Goal: Task Accomplishment & Management: Manage account settings

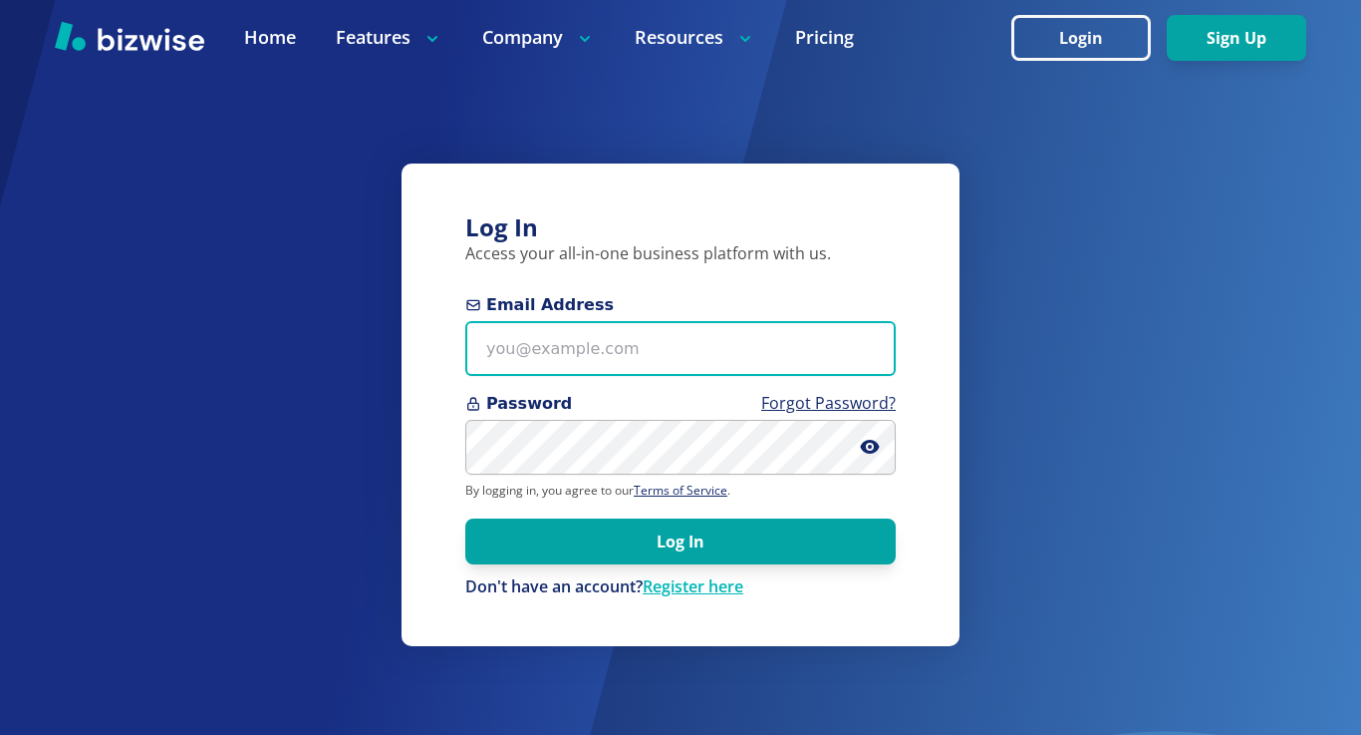
type input "[EMAIL_ADDRESS][DOMAIN_NAME]"
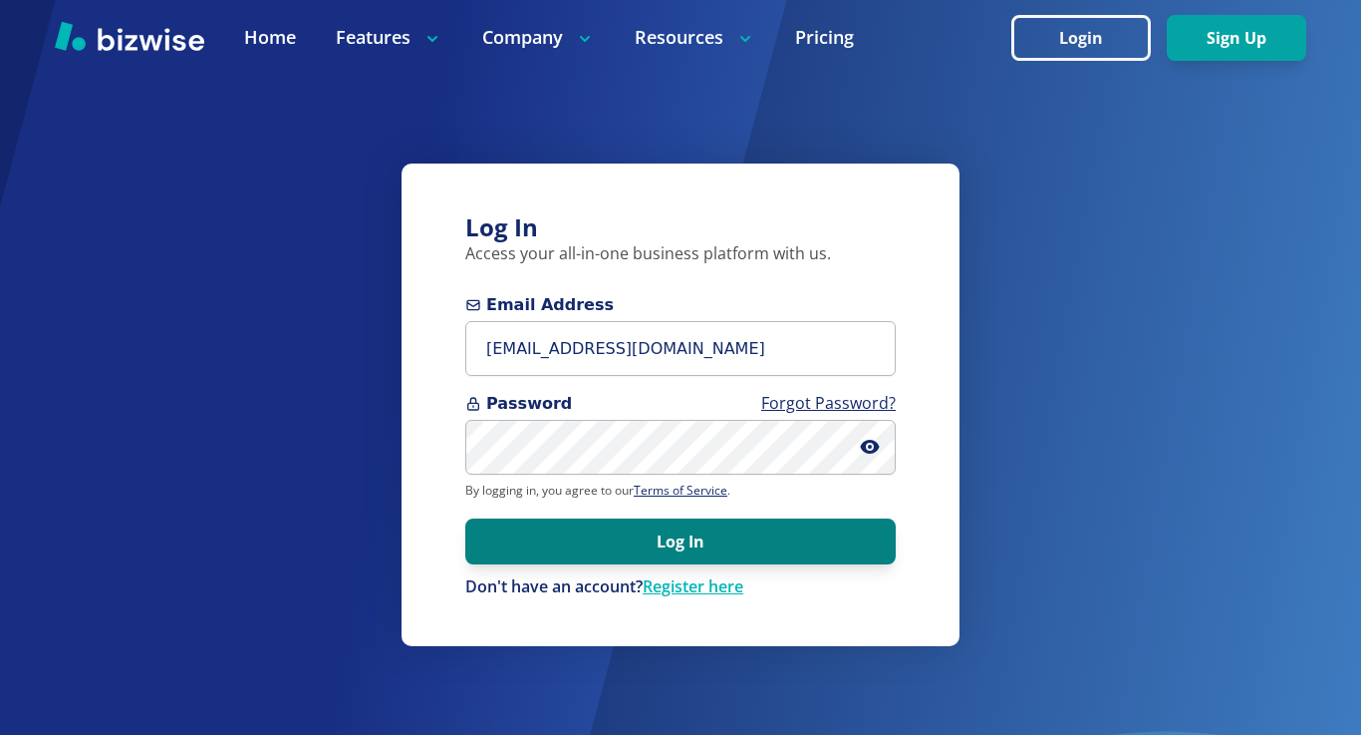
click at [574, 542] on button "Log In" at bounding box center [680, 541] width 431 height 46
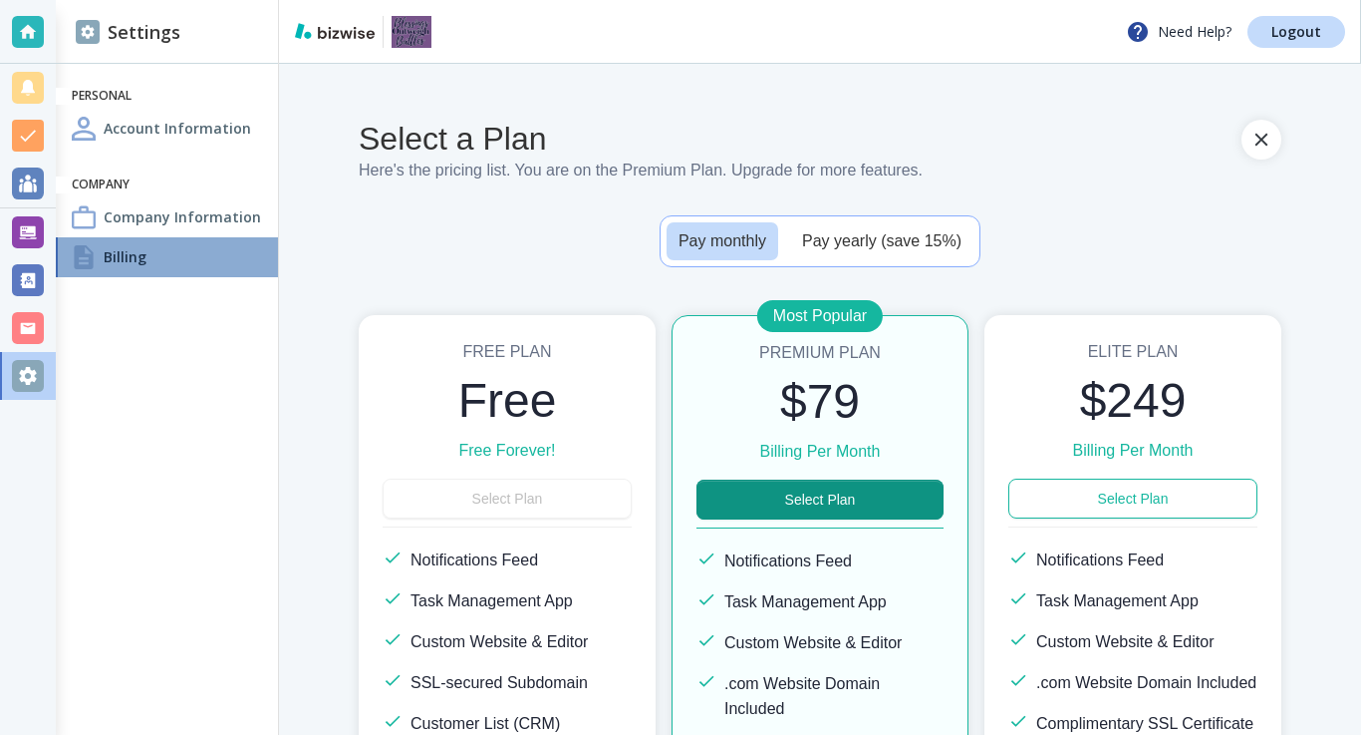
click at [164, 254] on div "Billing" at bounding box center [167, 257] width 222 height 40
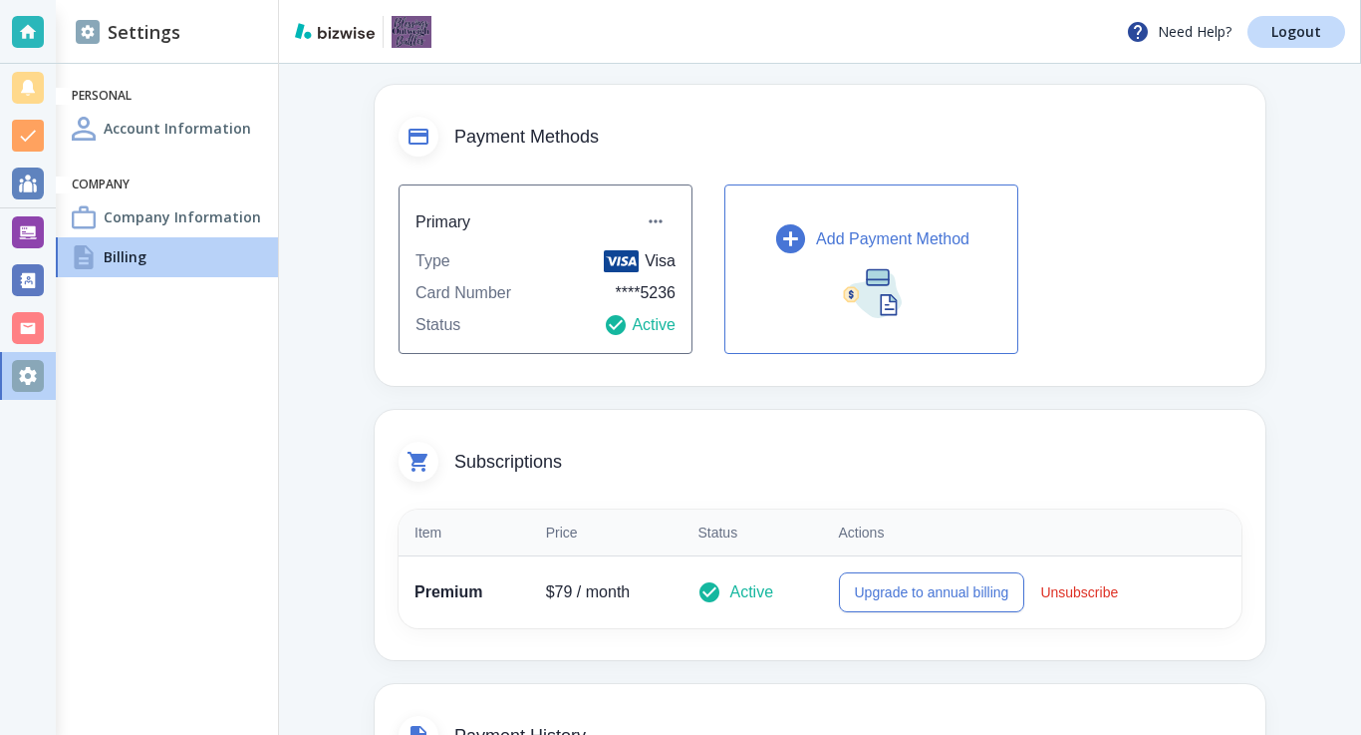
scroll to position [88, 0]
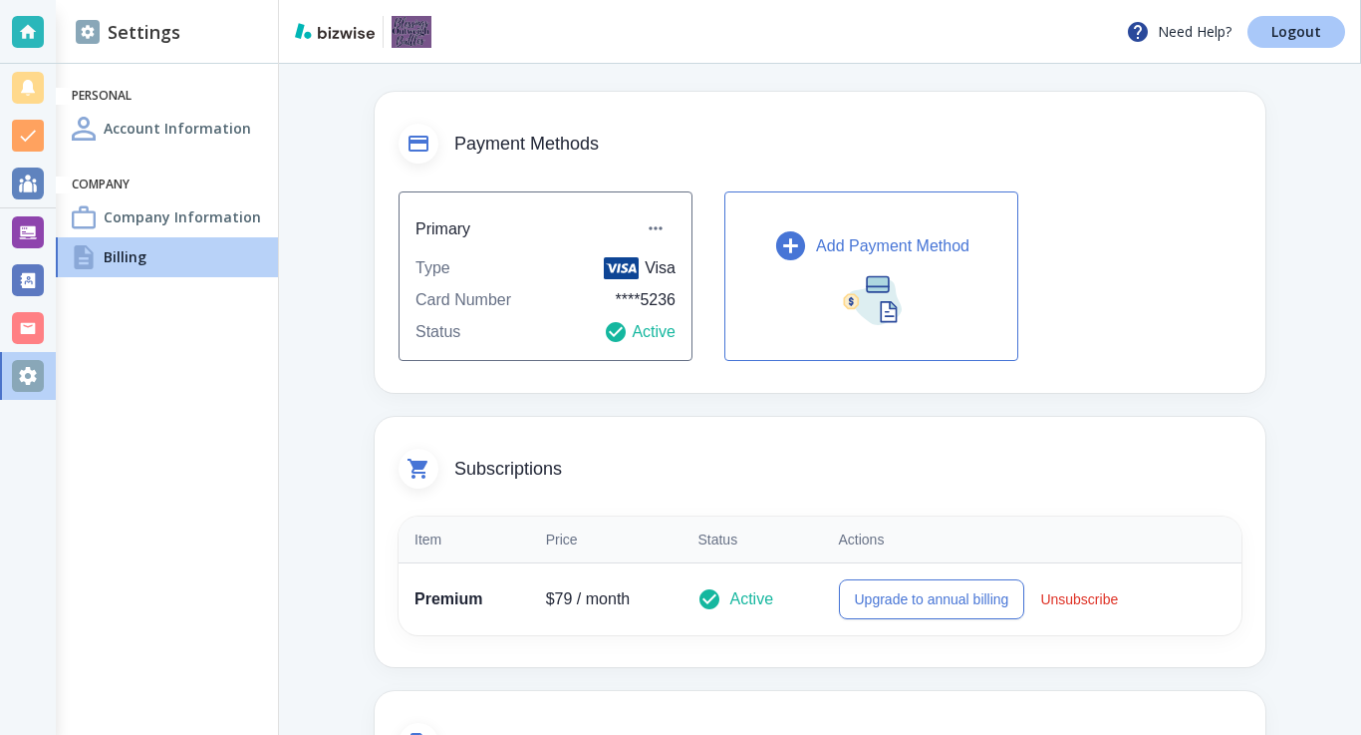
click at [1315, 37] on p "Logout" at bounding box center [1297, 32] width 50 height 14
